Goal: Task Accomplishment & Management: Manage account settings

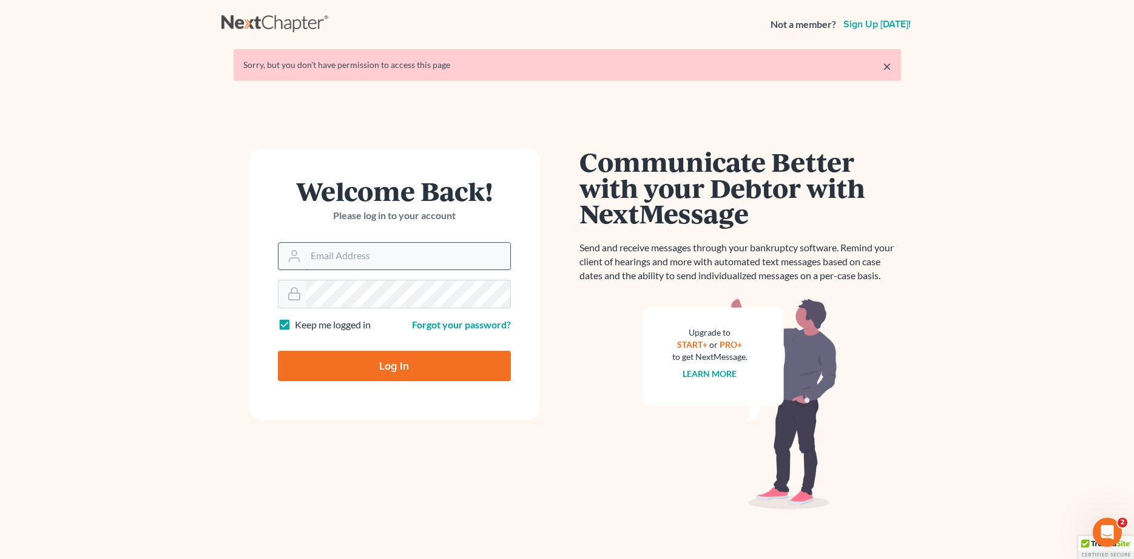
click at [364, 265] on input "Email Address" at bounding box center [408, 256] width 205 height 27
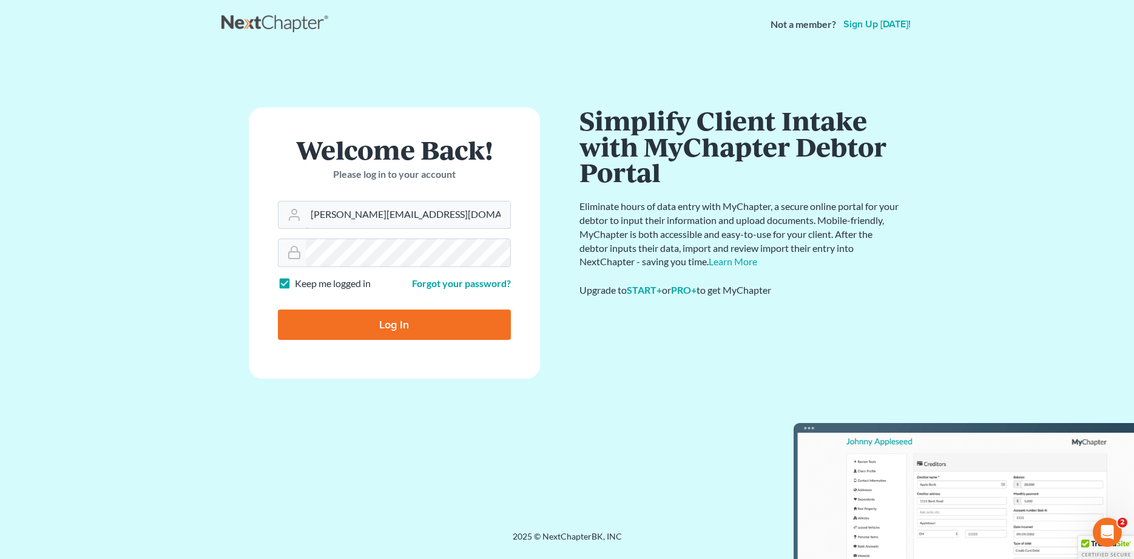
type input "[PERSON_NAME][EMAIL_ADDRESS][DOMAIN_NAME]"
click at [371, 317] on input "Log In" at bounding box center [394, 325] width 233 height 30
type input "Thinking..."
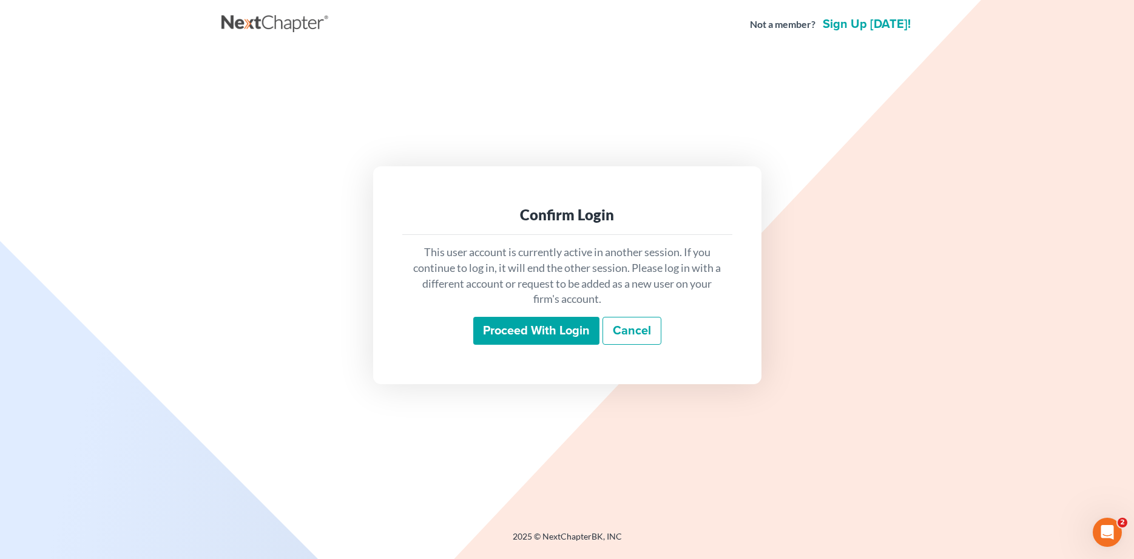
click at [519, 337] on input "Proceed with login" at bounding box center [536, 331] width 126 height 28
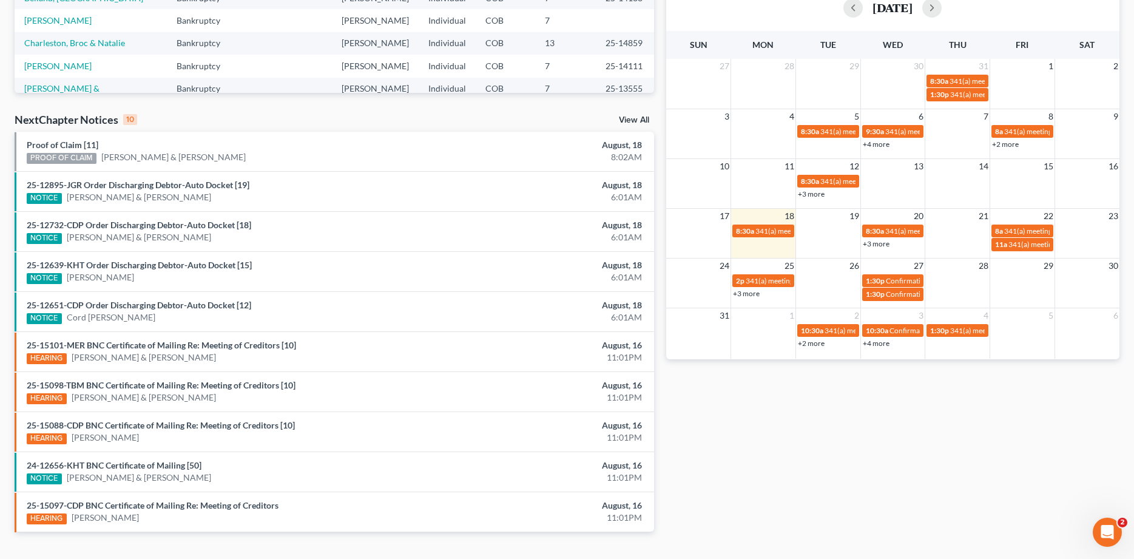
scroll to position [311, 0]
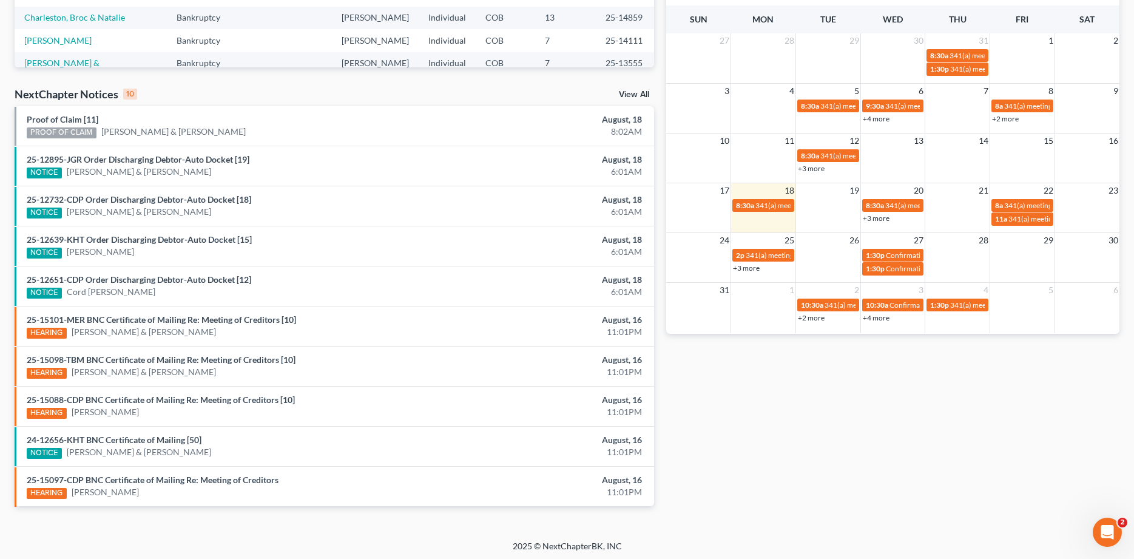
click at [872, 218] on link "+3 more" at bounding box center [876, 218] width 27 height 9
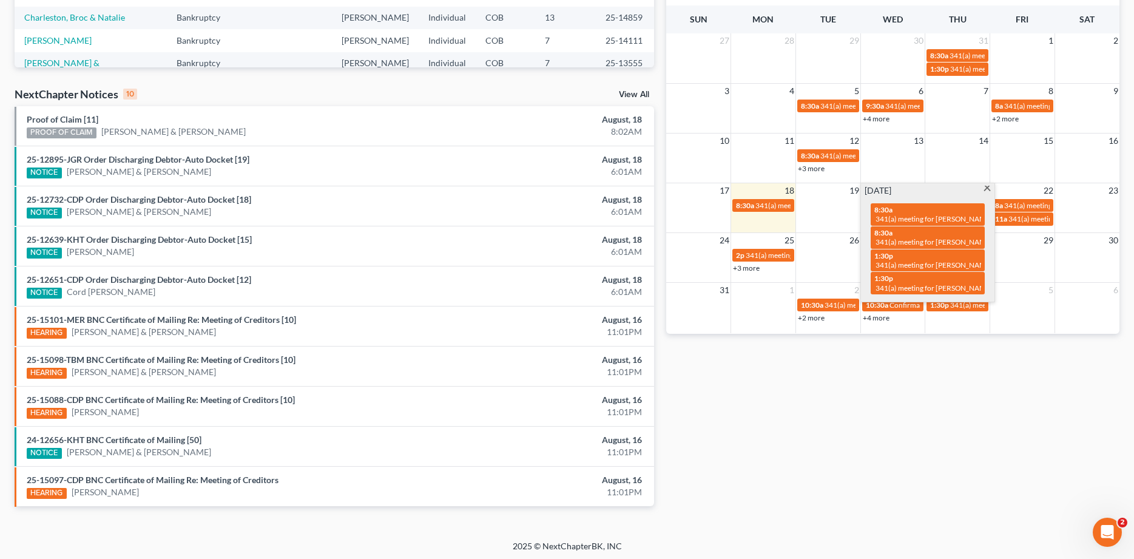
click at [831, 217] on td at bounding box center [828, 212] width 65 height 28
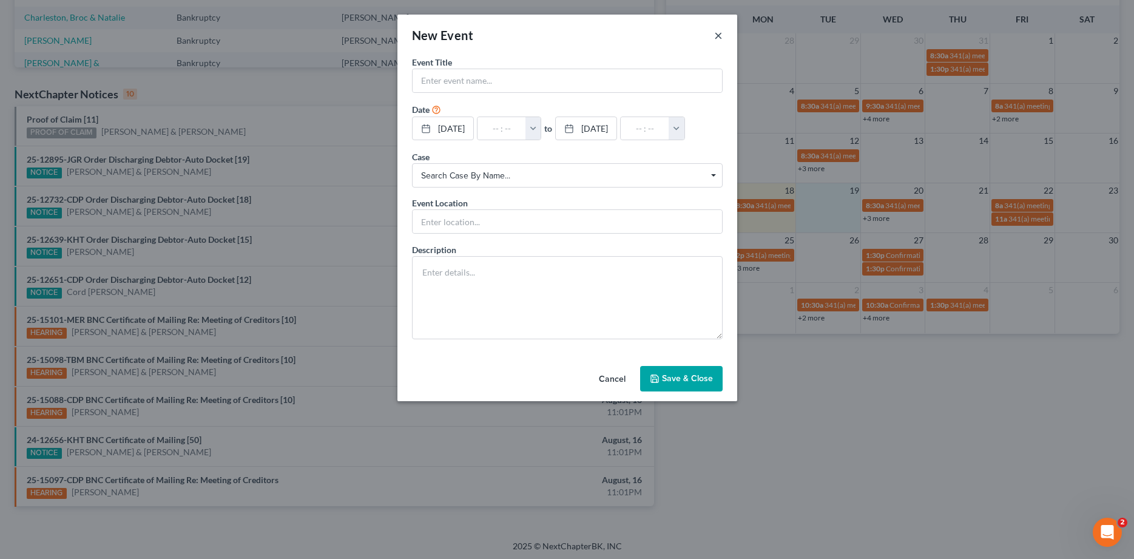
click at [721, 34] on button "×" at bounding box center [718, 35] width 8 height 15
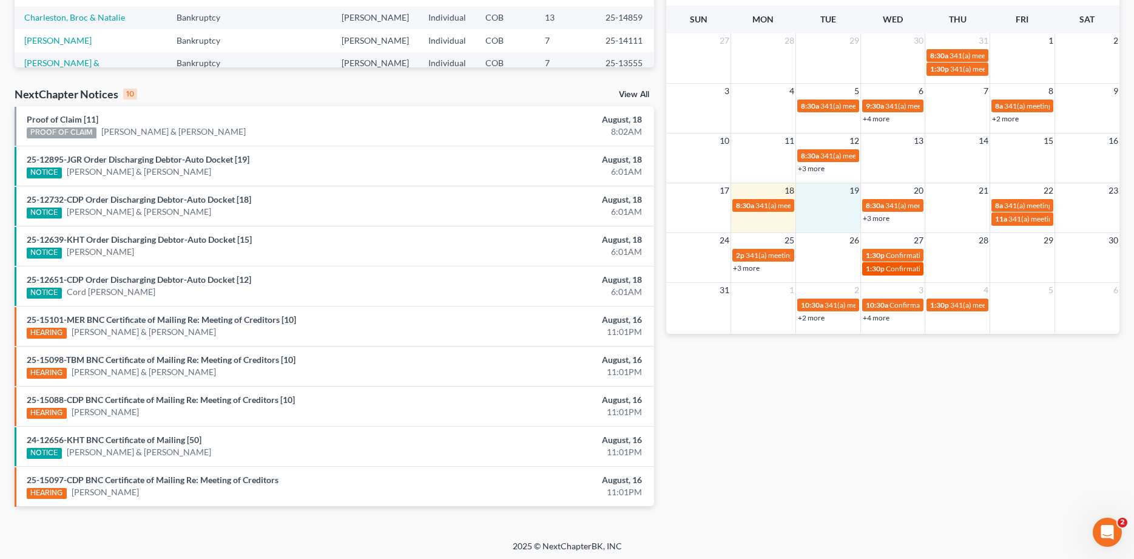
click at [904, 269] on span "Confirmation hearing for Micheal Mints & Heidi Mints" at bounding box center [997, 268] width 222 height 9
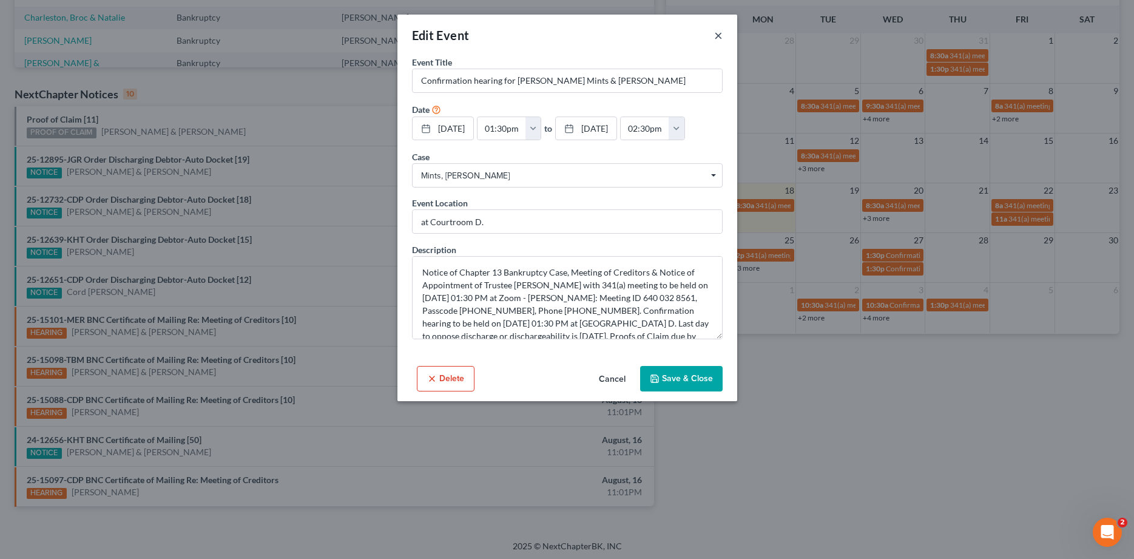
click at [720, 41] on button "×" at bounding box center [718, 35] width 8 height 15
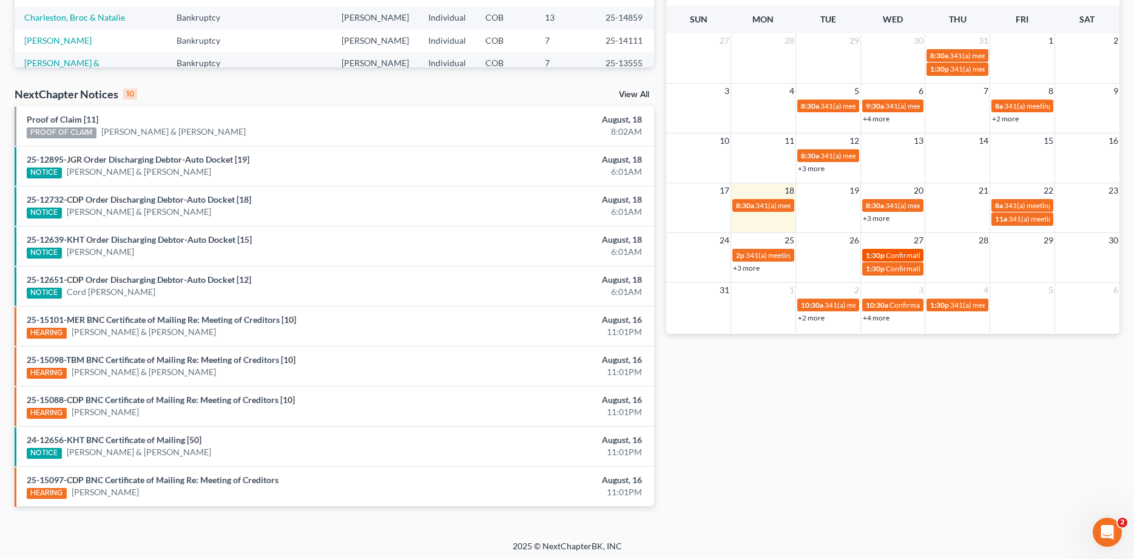
click at [901, 257] on span "Confirmation hearing for Matthew Meyer & Angela Meyer" at bounding box center [987, 255] width 202 height 9
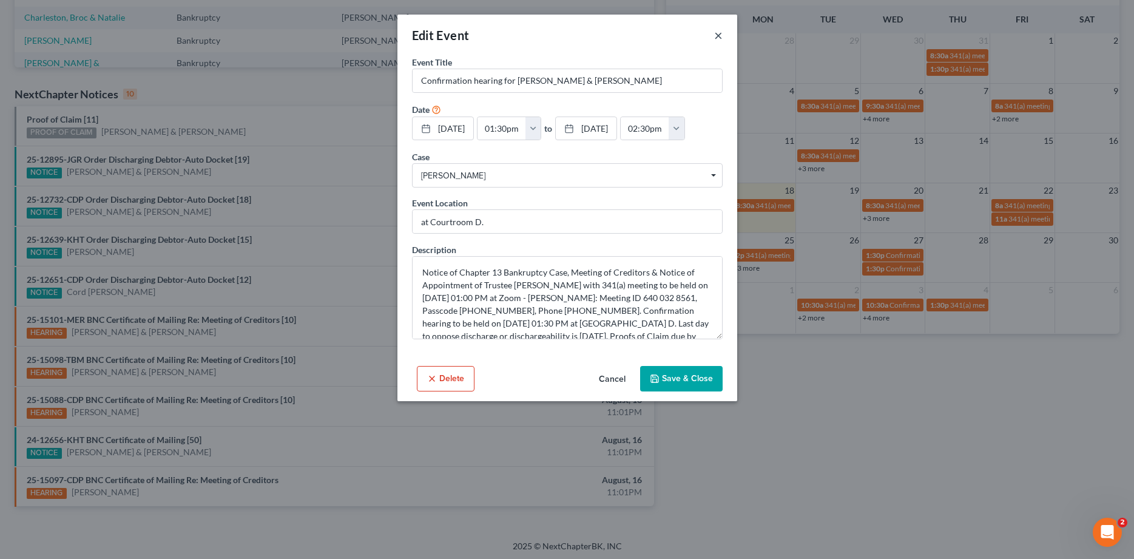
click at [716, 32] on button "×" at bounding box center [718, 35] width 8 height 15
